Goal: Task Accomplishment & Management: Use online tool/utility

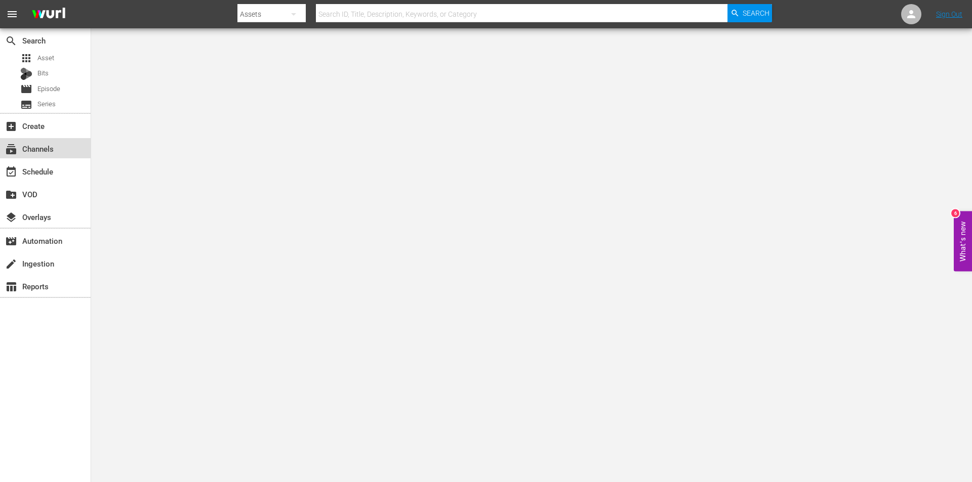
click at [29, 149] on div "subscriptions Channels" at bounding box center [28, 147] width 57 height 9
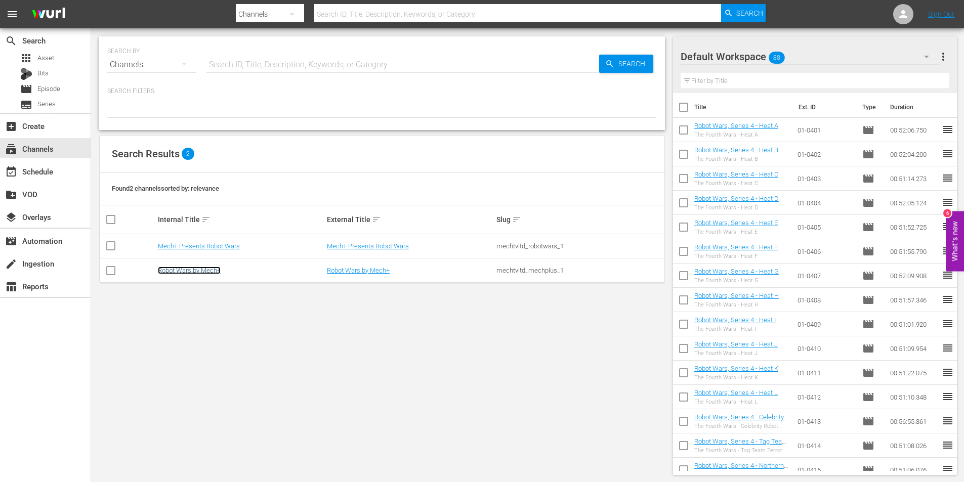
click at [200, 272] on link "Robot Wars by Mech+" at bounding box center [189, 271] width 63 height 8
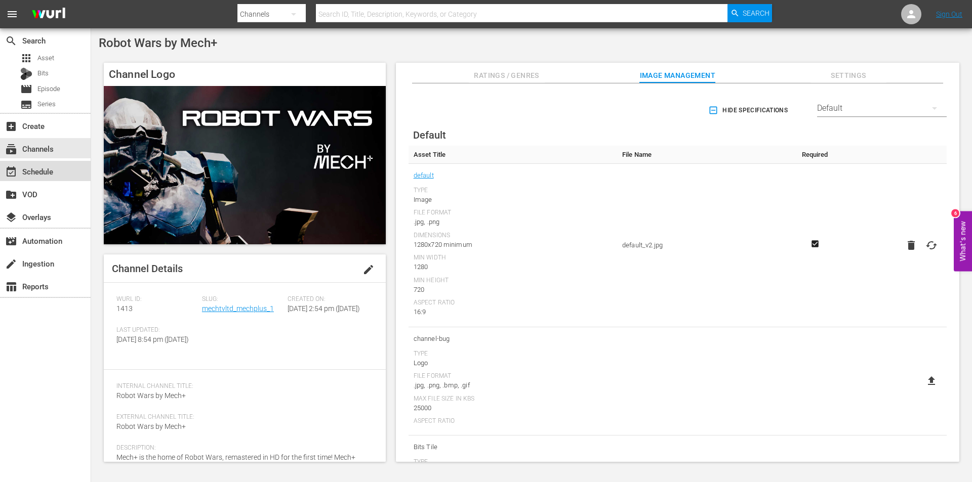
click at [46, 172] on div "event_available Schedule" at bounding box center [28, 169] width 57 height 9
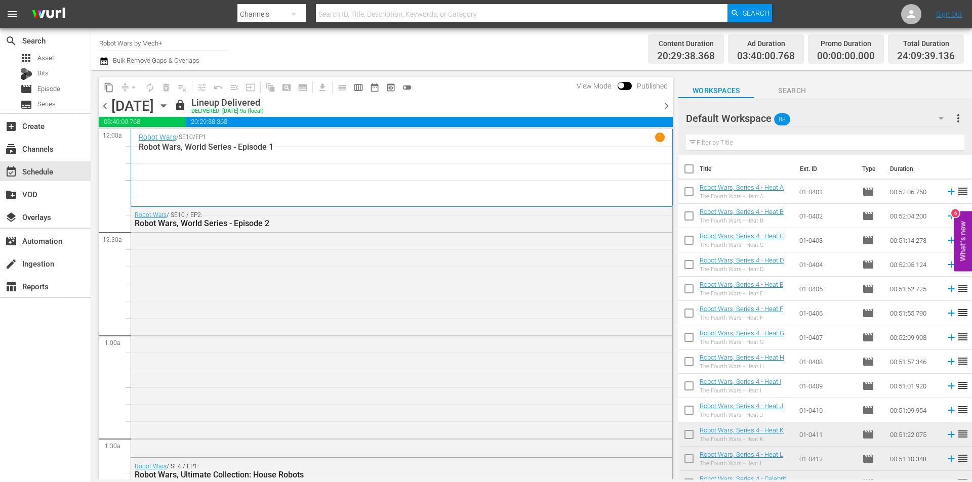
click at [666, 108] on span "chevron_right" at bounding box center [666, 106] width 13 height 13
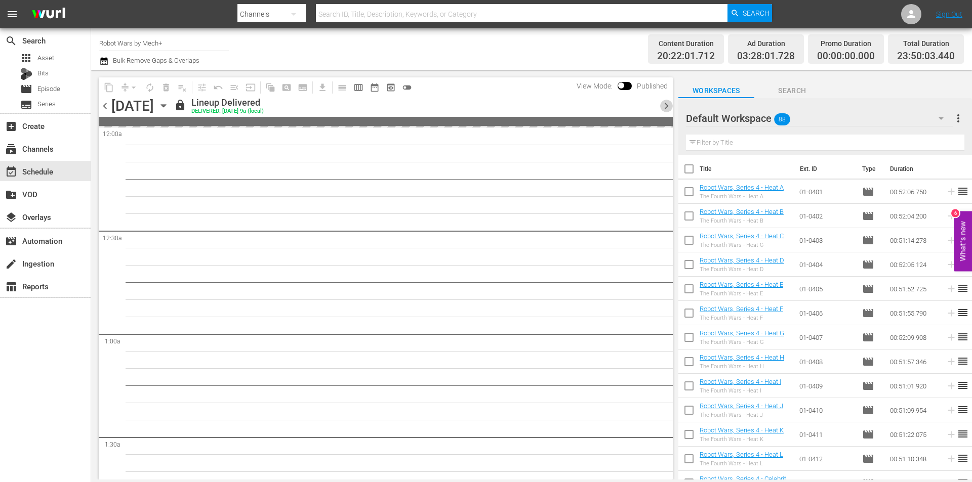
click at [666, 108] on span "chevron_right" at bounding box center [666, 106] width 13 height 13
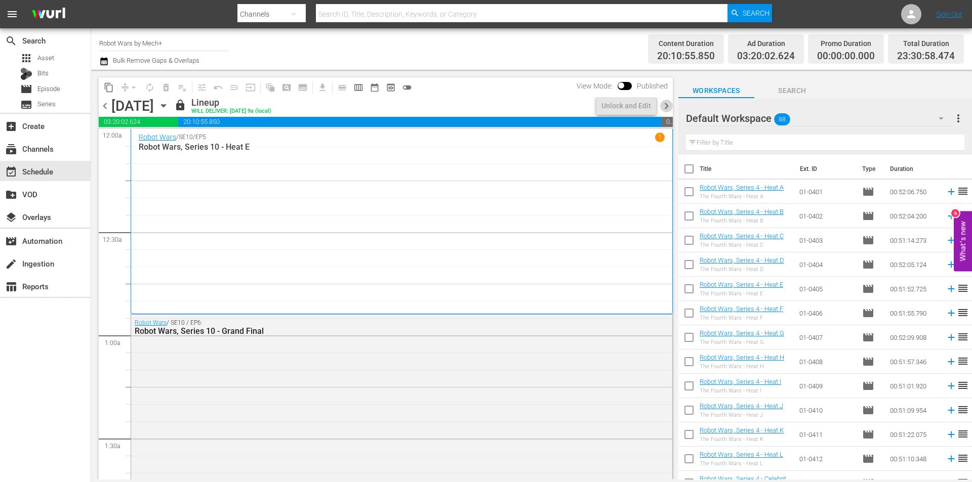
click at [666, 108] on span "chevron_right" at bounding box center [666, 106] width 13 height 13
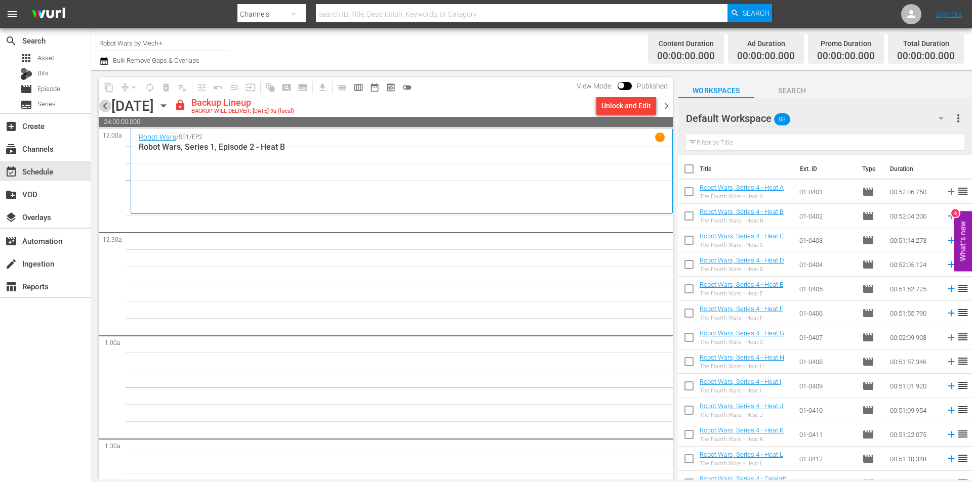
click at [105, 106] on span "chevron_left" at bounding box center [105, 106] width 13 height 13
